Goal: Task Accomplishment & Management: Complete application form

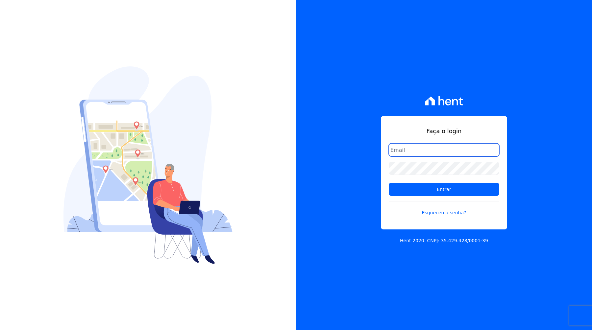
click at [413, 148] on input "email" at bounding box center [444, 149] width 111 height 13
click at [423, 146] on input "email" at bounding box center [444, 149] width 111 height 13
drag, startPoint x: 427, startPoint y: 151, endPoint x: 419, endPoint y: 150, distance: 8.2
click at [419, 150] on input "winniavelino123@gmail.com" at bounding box center [444, 149] width 111 height 13
type input "[EMAIL_ADDRESS][DOMAIN_NAME]"
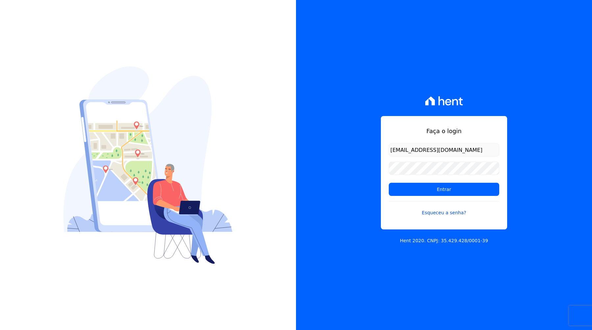
click at [446, 213] on link "Esqueceu a senha?" at bounding box center [444, 208] width 111 height 15
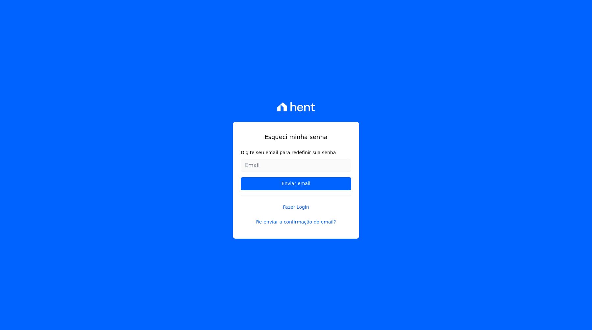
click at [271, 164] on input "Digite seu email para redefinir sua senha" at bounding box center [296, 165] width 111 height 13
click at [289, 166] on input "Digite seu email para redefinir sua senha" at bounding box center [296, 165] width 111 height 13
drag, startPoint x: 281, startPoint y: 166, endPoint x: 274, endPoint y: 165, distance: 7.6
click at [274, 165] on input "[EMAIL_ADDRESS][DOMAIN_NAME]" at bounding box center [296, 165] width 111 height 13
type input "[EMAIL_ADDRESS][DOMAIN_NAME]"
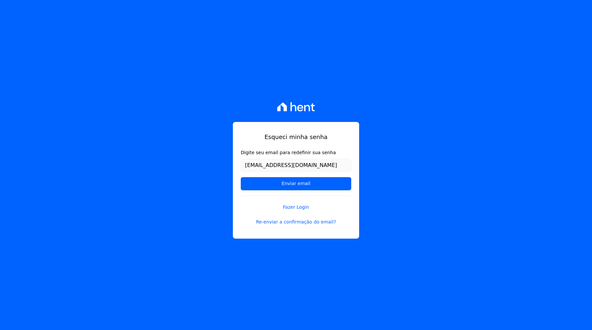
click at [241, 177] on input "Enviar email" at bounding box center [296, 183] width 111 height 13
click at [288, 184] on input "Enviar email" at bounding box center [296, 183] width 111 height 13
click at [300, 183] on input "Enviar email" at bounding box center [296, 183] width 111 height 13
click at [308, 162] on input "[EMAIL_ADDRESS][DOMAIN_NAME]" at bounding box center [296, 165] width 111 height 13
click at [308, 185] on input "Enviar email" at bounding box center [296, 183] width 111 height 13
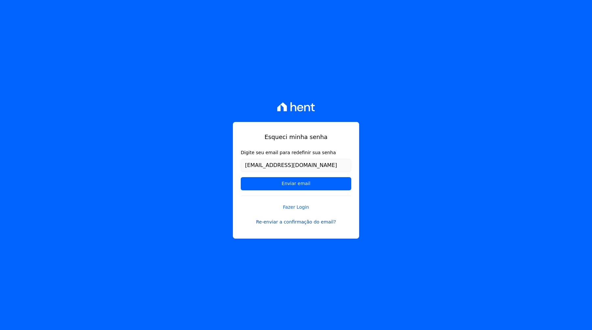
click at [299, 224] on link "Re-enviar a confirmação do email?" at bounding box center [296, 222] width 111 height 7
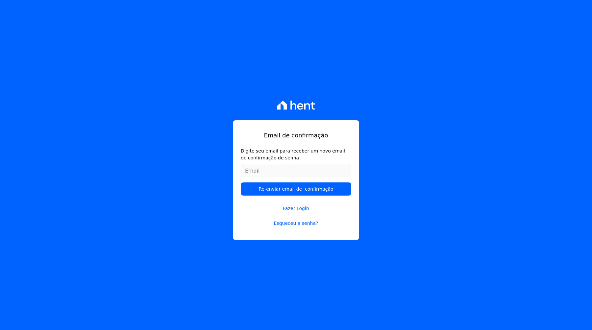
click at [282, 175] on input "Digite seu email para receber um novo email de confirmação de senha" at bounding box center [296, 170] width 111 height 13
type input "[EMAIL_ADDRESS][DOMAIN_NAME]"
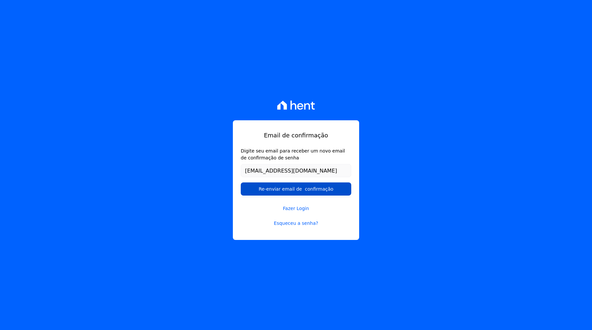
click at [297, 189] on input "Re-enviar email de confirmação" at bounding box center [296, 189] width 111 height 13
click at [296, 189] on input "Re-enviar email de confirmação" at bounding box center [296, 189] width 111 height 13
click at [300, 187] on input "Re-enviar email de confirmação" at bounding box center [296, 189] width 111 height 13
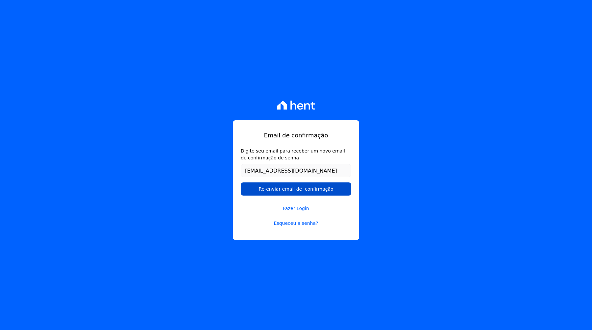
click at [300, 187] on input "Re-enviar email de confirmação" at bounding box center [296, 189] width 111 height 13
click at [298, 211] on link "Fazer Login" at bounding box center [296, 204] width 111 height 15
